Goal: Information Seeking & Learning: Learn about a topic

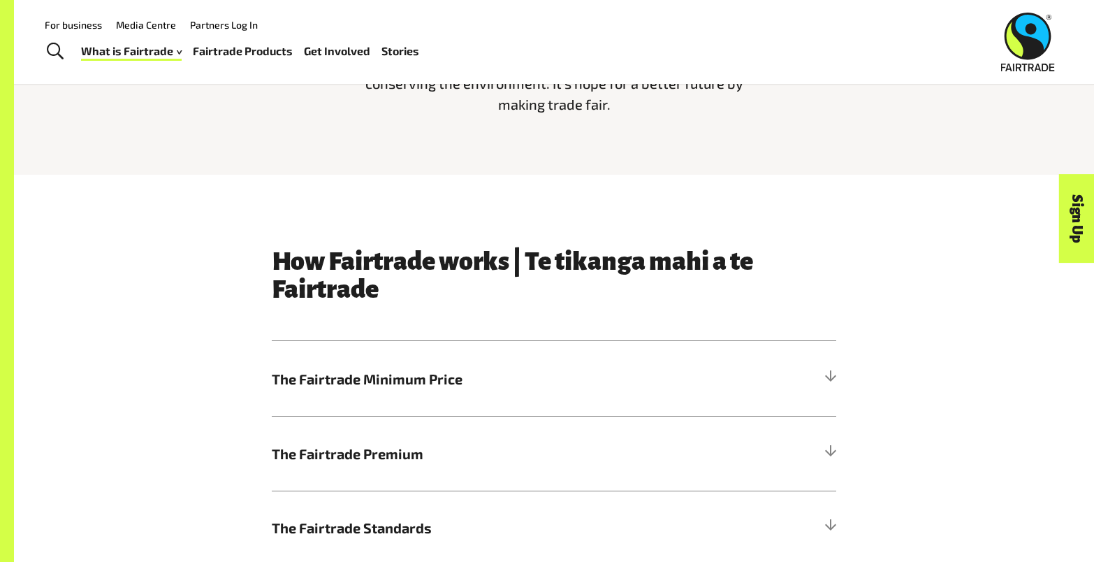
scroll to position [559, 0]
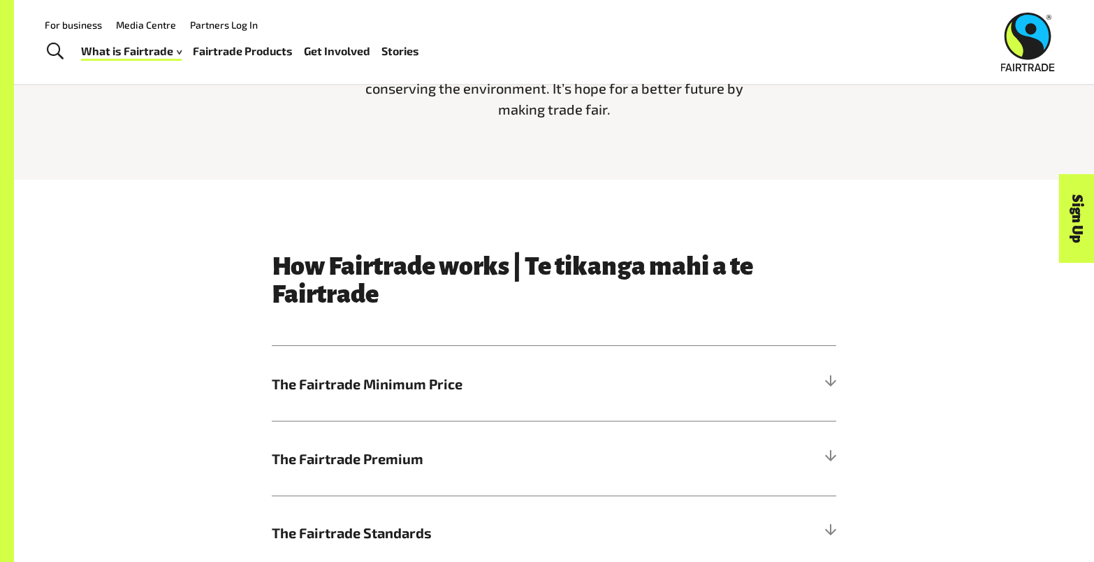
click at [840, 388] on div "How Fairtrade works | Te tikanga mahi a te Fairtrade The Fairtrade Minimum Pric…" at bounding box center [553, 448] width 581 height 393
click at [829, 386] on div at bounding box center [830, 383] width 13 height 13
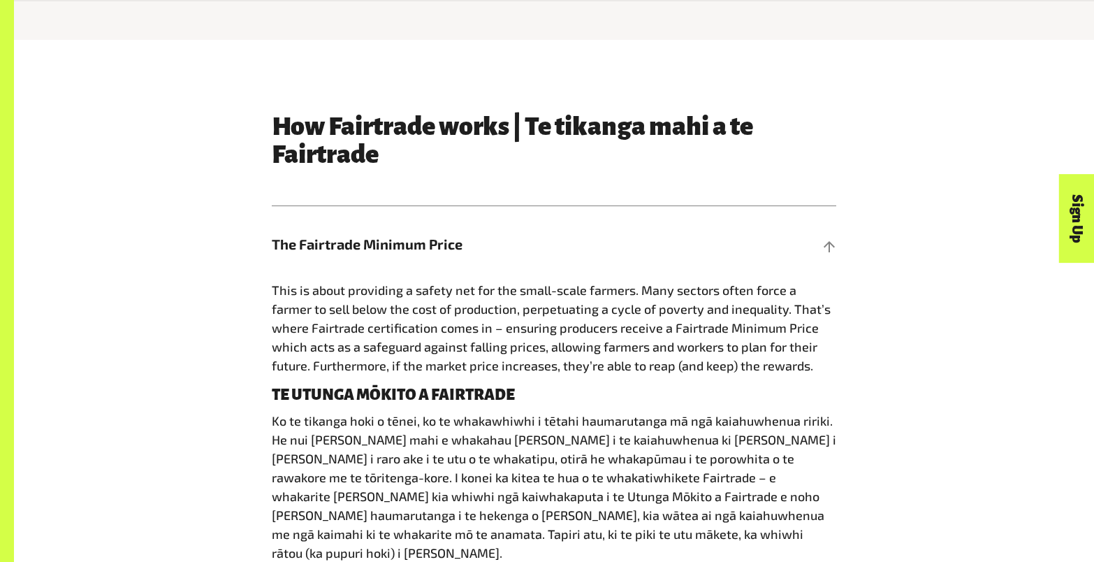
scroll to position [978, 0]
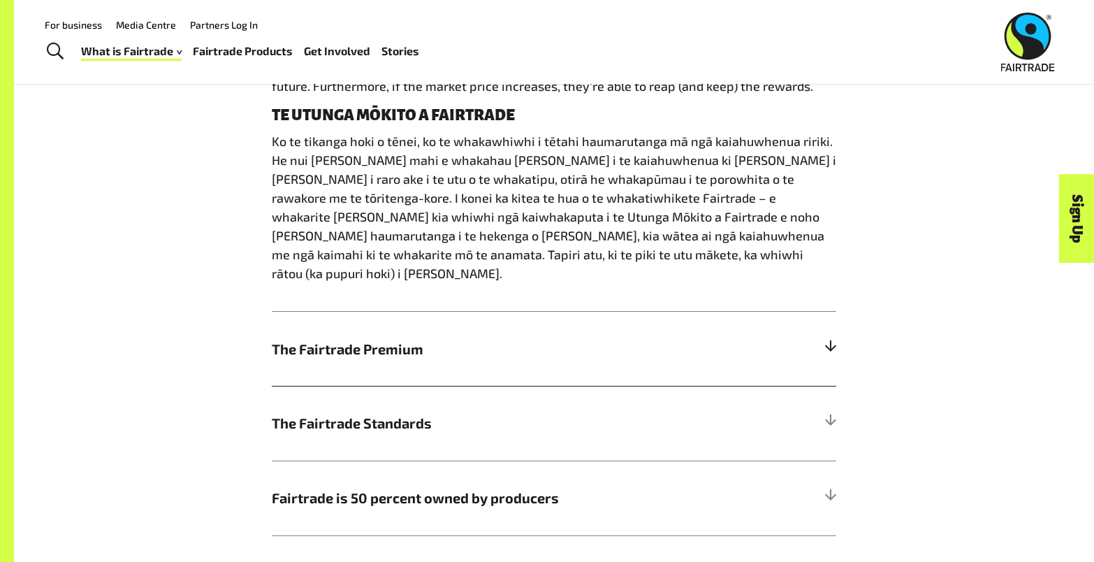
click at [833, 342] on div at bounding box center [830, 348] width 13 height 13
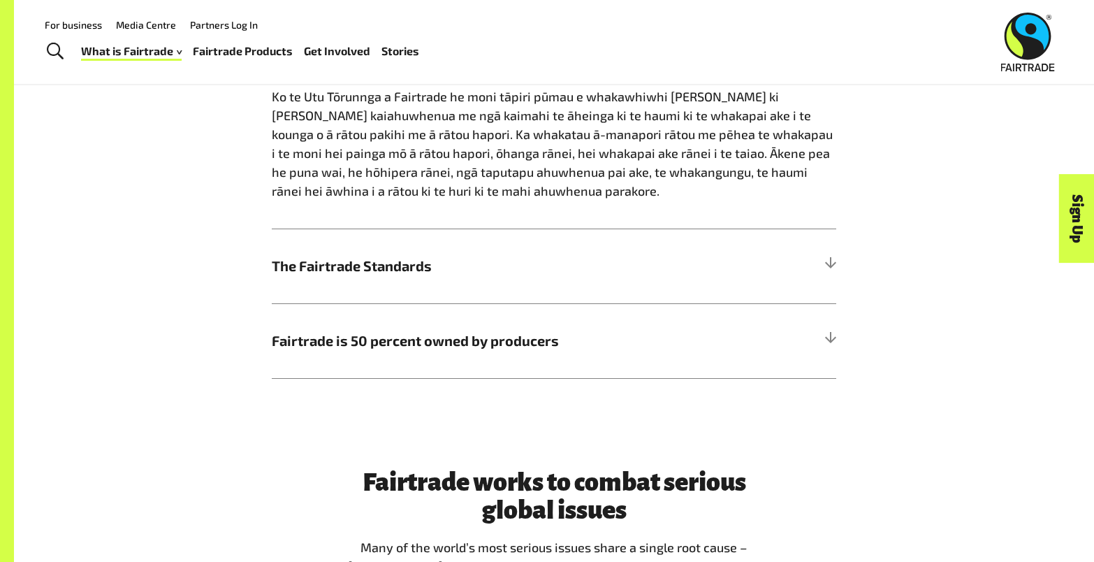
scroll to position [1051, 0]
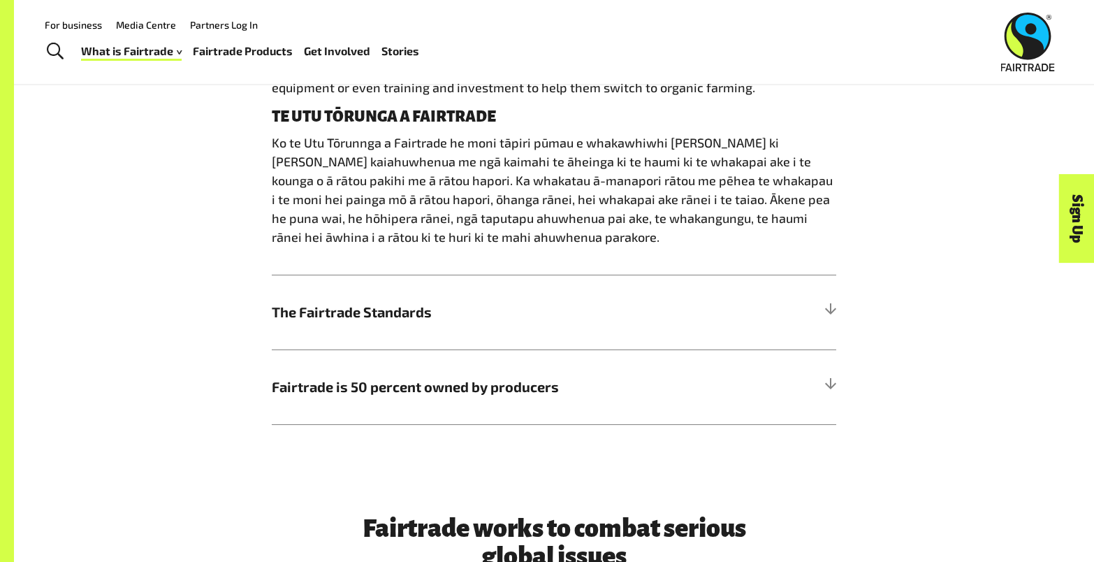
click at [269, 54] on link "Fairtrade Products" at bounding box center [243, 51] width 100 height 20
